Goal: Register for event/course

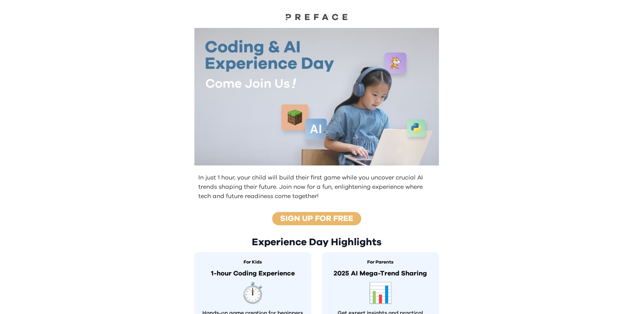
scroll to position [148, 0]
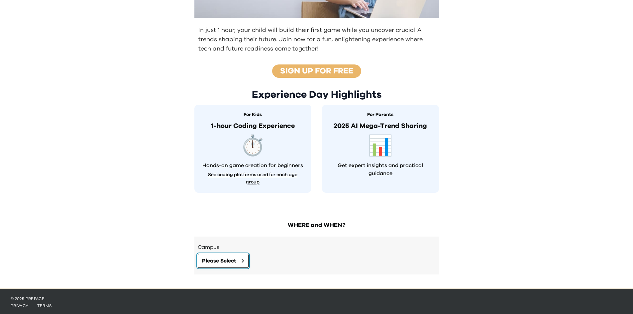
click at [227, 257] on span "Please Select" at bounding box center [219, 261] width 34 height 8
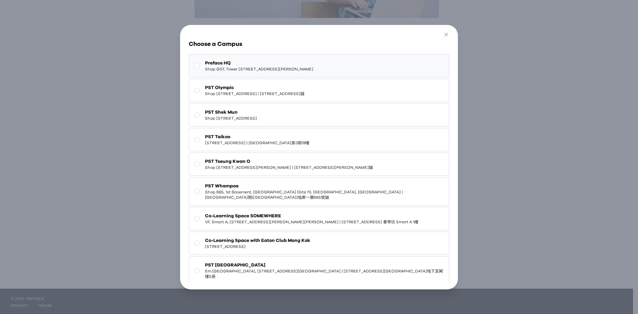
click at [259, 68] on span "Shop G07, Tower [STREET_ADDRESS][PERSON_NAME]" at bounding box center [259, 68] width 108 height 5
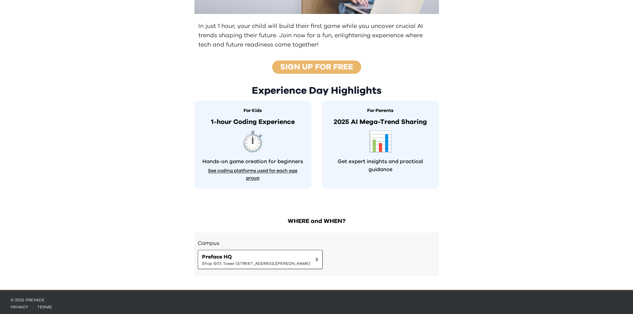
scroll to position [153, 0]
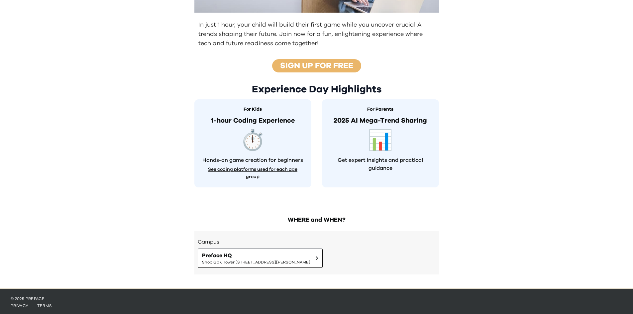
click at [446, 223] on div "In just 1 hour, your child will build their first game while you uncover crucia…" at bounding box center [316, 67] width 633 height 441
click at [323, 255] on button "Preface HQ Shop G07, Tower [STREET_ADDRESS][PERSON_NAME]Tower 535 地下G07號舖" at bounding box center [260, 258] width 125 height 19
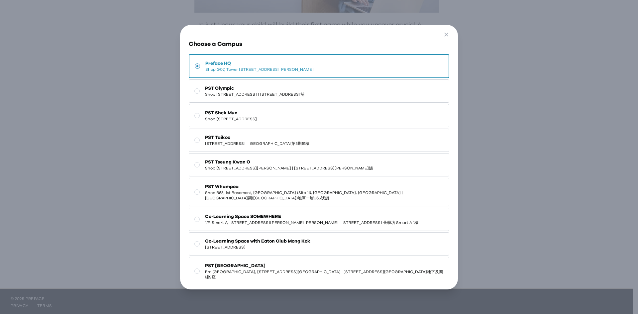
click at [277, 65] on span "Preface HQ" at bounding box center [259, 63] width 108 height 7
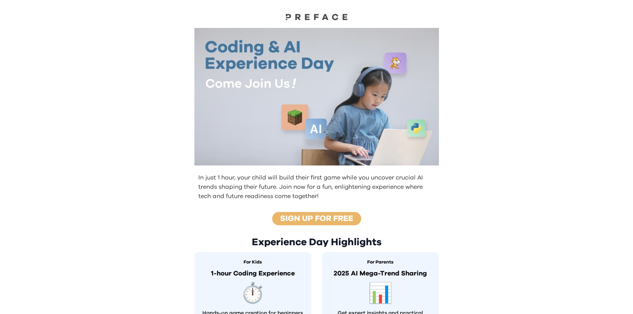
scroll to position [148, 0]
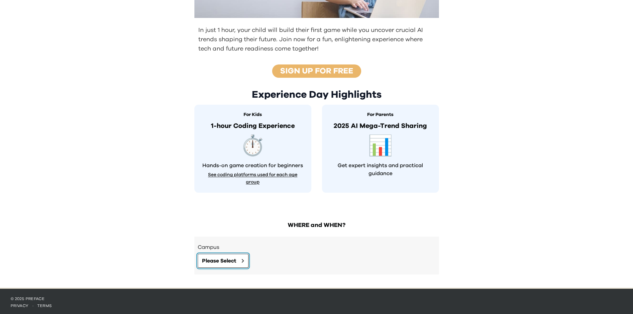
click at [225, 257] on span "Please Select" at bounding box center [219, 261] width 34 height 8
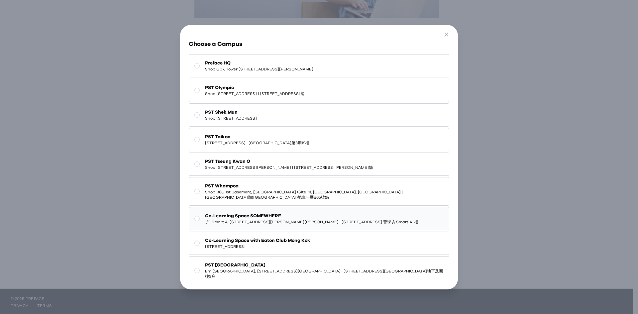
click at [232, 215] on span "Co-Learning Space SOMEWHERE" at bounding box center [311, 216] width 213 height 7
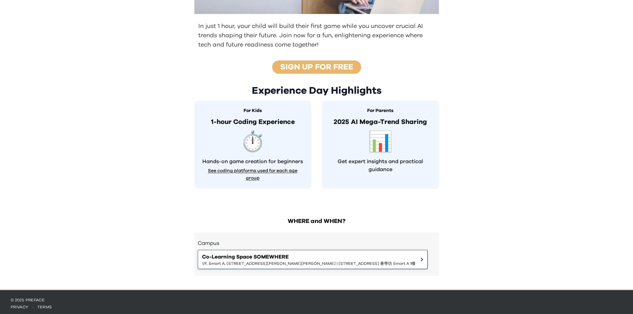
scroll to position [153, 0]
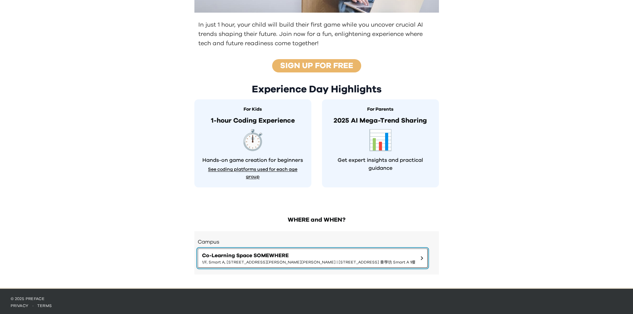
click at [270, 249] on button "Co-Learning Space SOMEWHERE 1/F, Smart A, 348-352 Prince Edward Road West, Kowl…" at bounding box center [313, 258] width 230 height 19
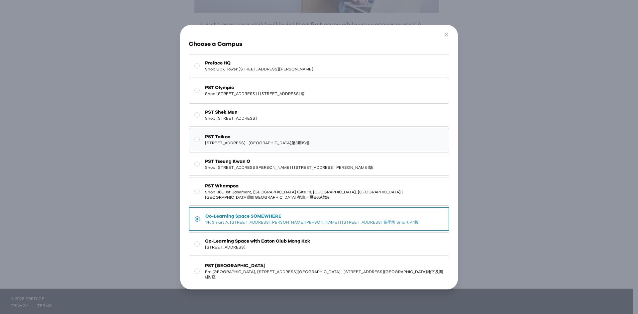
click at [264, 142] on span "[STREET_ADDRESS] | [GEOGRAPHIC_DATA]第3期19樓" at bounding box center [257, 142] width 104 height 5
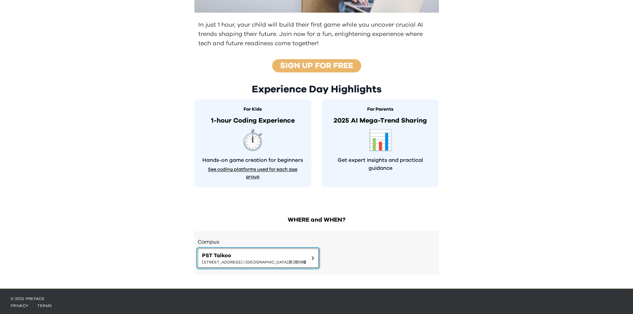
click at [306, 255] on span "PST Taikoo" at bounding box center [254, 256] width 104 height 8
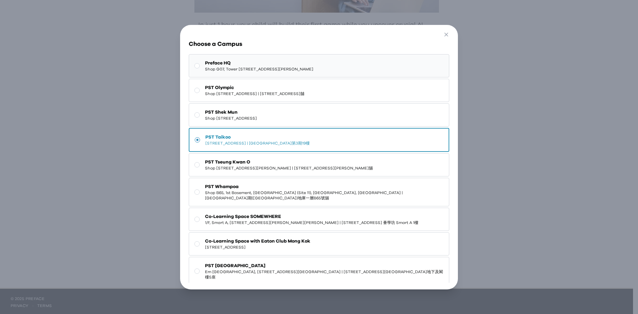
click at [253, 61] on span "Preface HQ" at bounding box center [259, 63] width 108 height 7
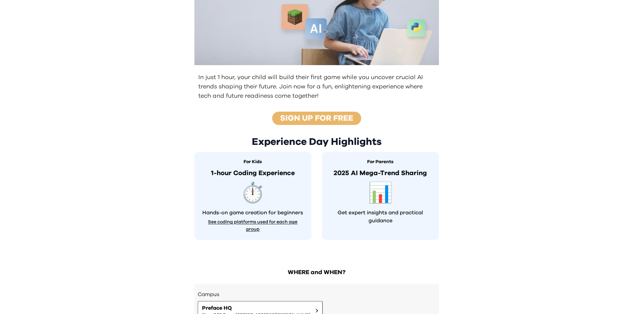
scroll to position [0, 0]
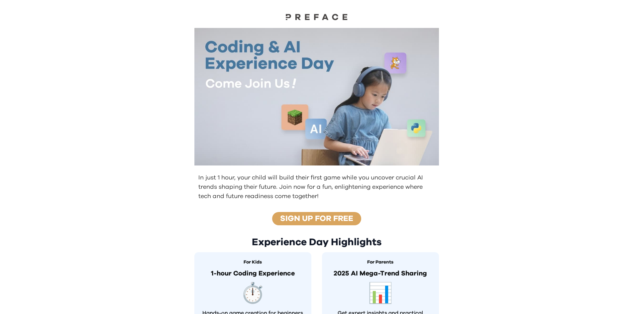
click at [312, 215] on link "Sign up for free" at bounding box center [316, 219] width 73 height 8
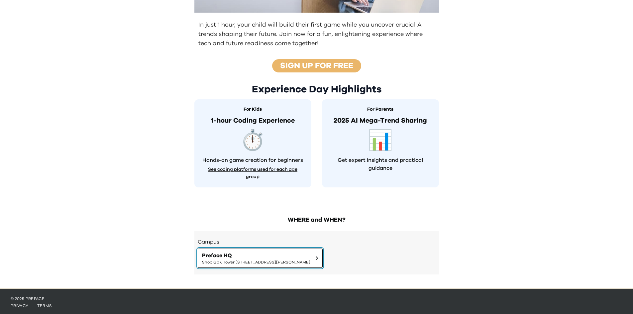
click at [297, 264] on button "Preface HQ Shop G07, Tower [STREET_ADDRESS][PERSON_NAME]Tower 535 地下G07號舖" at bounding box center [260, 258] width 125 height 19
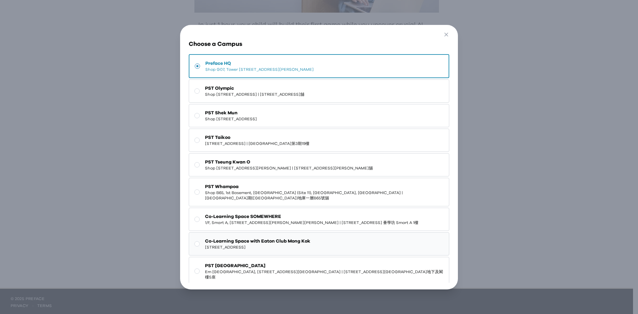
click at [274, 240] on span "Co-Learning Space with Eaton Club Mong Kok" at bounding box center [257, 241] width 105 height 7
